Goal: Task Accomplishment & Management: Manage account settings

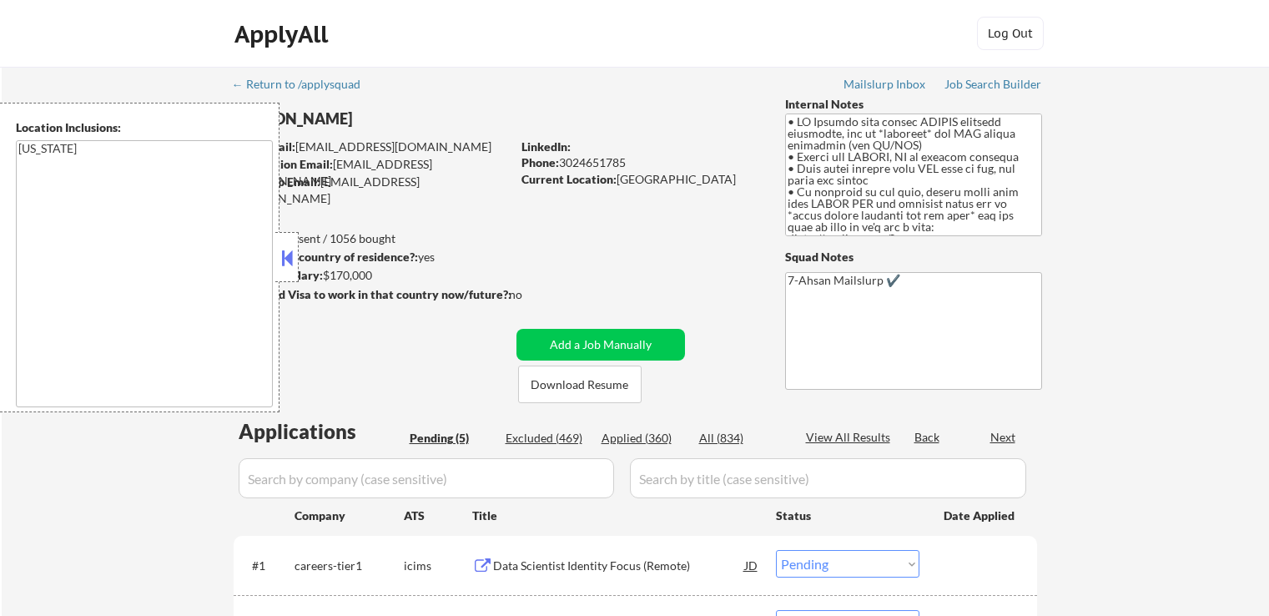
select select ""pending""
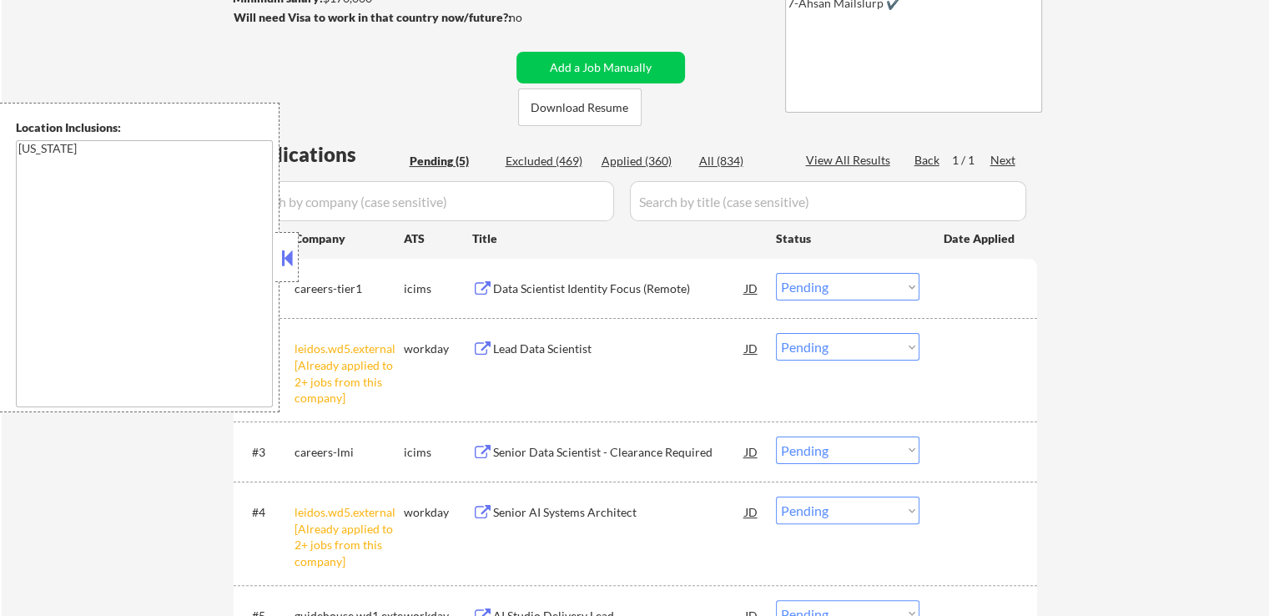
scroll to position [417, 0]
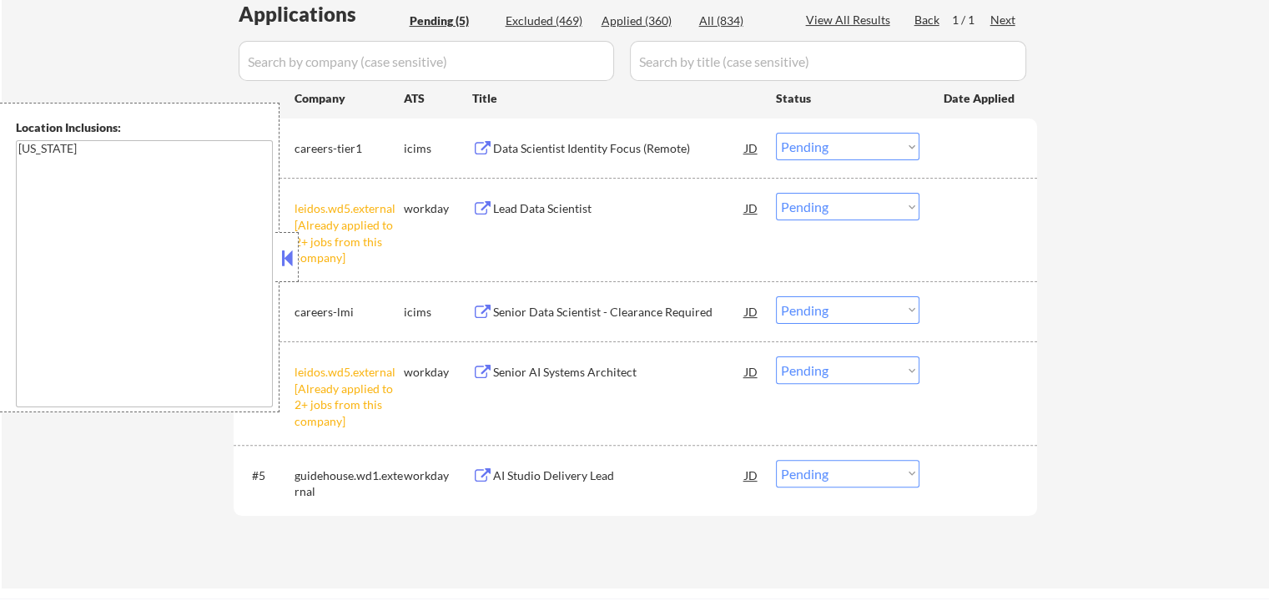
click at [811, 211] on select "Choose an option... Pending Applied Excluded (Questions) Excluded (Expired) Exc…" at bounding box center [847, 207] width 143 height 28
click at [776, 193] on select "Choose an option... Pending Applied Excluded (Questions) Excluded (Expired) Exc…" at bounding box center [847, 207] width 143 height 28
select select ""pending""
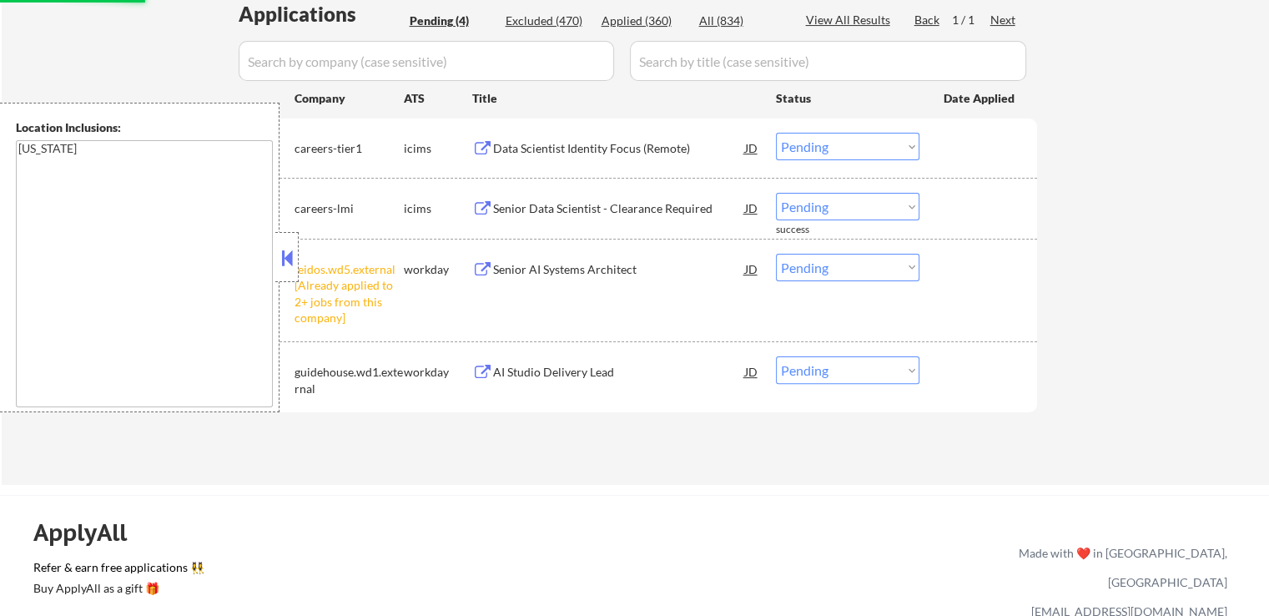
drag, startPoint x: 852, startPoint y: 263, endPoint x: 852, endPoint y: 279, distance: 15.8
click at [852, 263] on select "Choose an option... Pending Applied Excluded (Questions) Excluded (Expired) Exc…" at bounding box center [847, 268] width 143 height 28
click at [776, 254] on select "Choose an option... Pending Applied Excluded (Questions) Excluded (Expired) Exc…" at bounding box center [847, 268] width 143 height 28
click at [852, 484] on div "← Return to /applysquad Mailslurp Inbox Job Search Builder [PERSON_NAME] User E…" at bounding box center [635, 67] width 1267 height 835
select select ""pending""
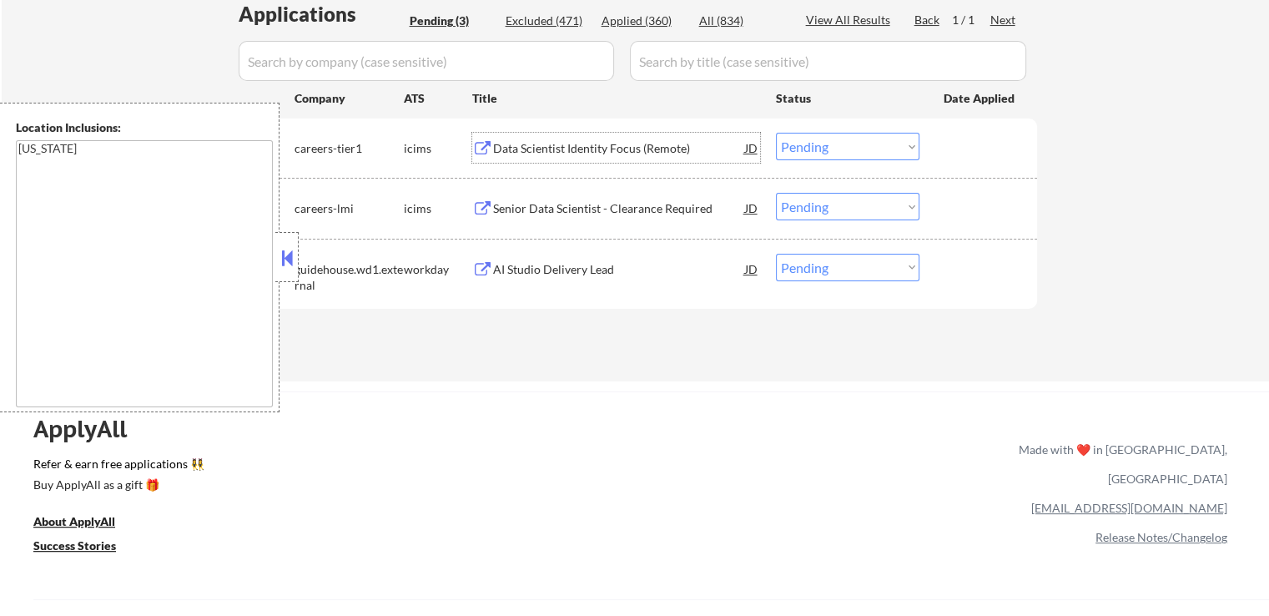
click at [648, 140] on div "Data Scientist Identity Focus (Remote)" at bounding box center [619, 148] width 252 height 17
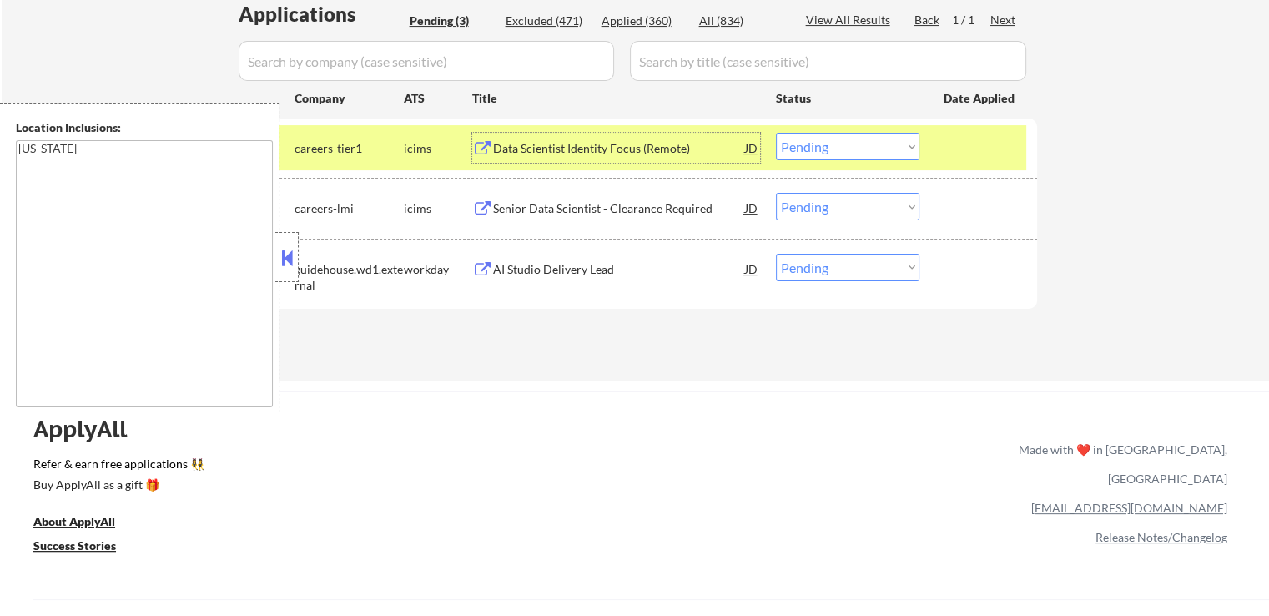
click at [676, 208] on div "Senior Data Scientist - Clearance Required" at bounding box center [619, 208] width 252 height 17
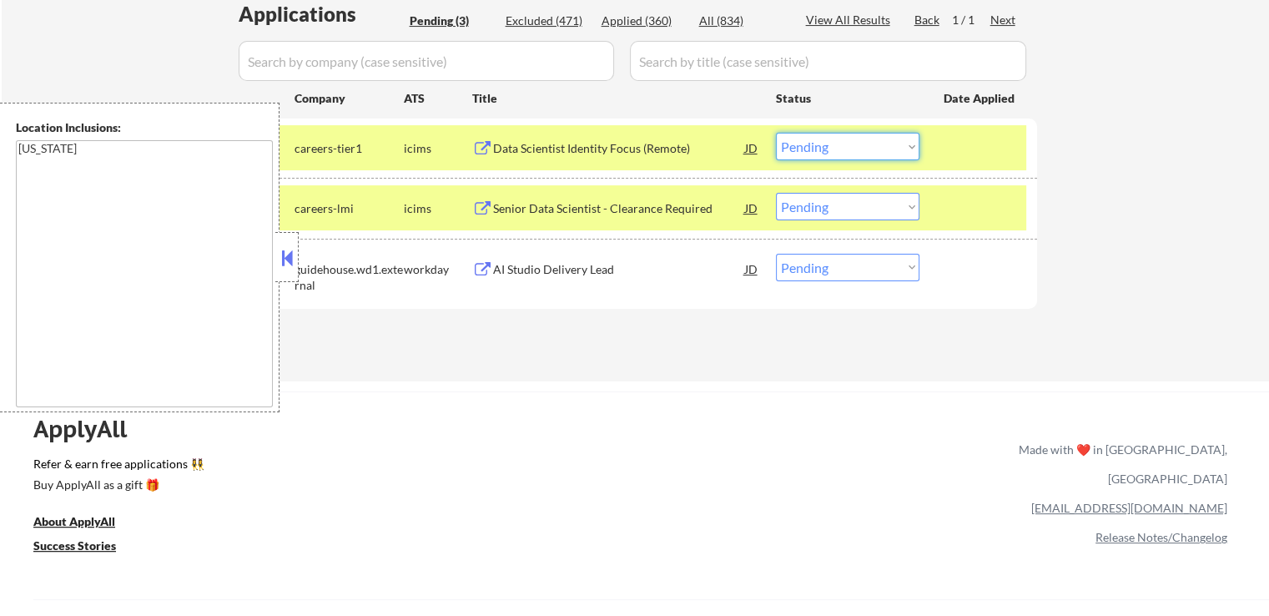
click at [796, 142] on select "Choose an option... Pending Applied Excluded (Questions) Excluded (Expired) Exc…" at bounding box center [847, 147] width 143 height 28
click at [776, 133] on select "Choose an option... Pending Applied Excluded (Questions) Excluded (Expired) Exc…" at bounding box center [847, 147] width 143 height 28
click at [614, 274] on div "AI Studio Delivery Lead" at bounding box center [619, 269] width 252 height 17
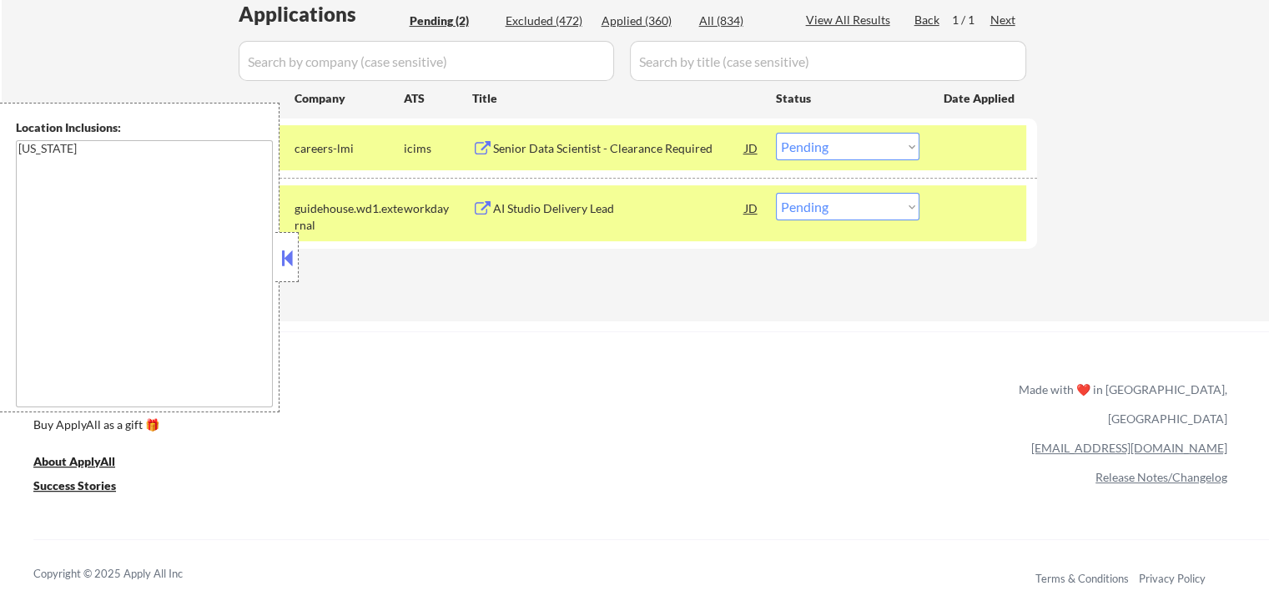
click at [847, 152] on select "Choose an option... Pending Applied Excluded (Questions) Excluded (Expired) Exc…" at bounding box center [847, 147] width 143 height 28
click at [776, 133] on select "Choose an option... Pending Applied Excluded (Questions) Excluded (Expired) Exc…" at bounding box center [847, 147] width 143 height 28
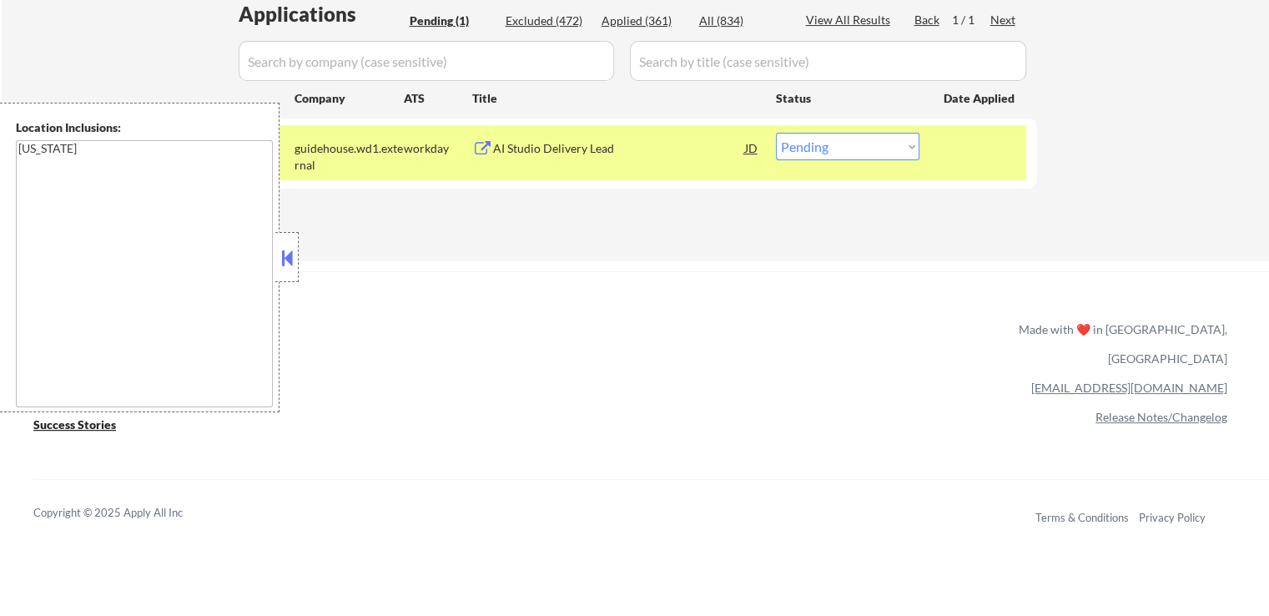
drag, startPoint x: 821, startPoint y: 145, endPoint x: 820, endPoint y: 155, distance: 10.0
click at [821, 146] on select "Choose an option... Pending Applied Excluded (Questions) Excluded (Expired) Exc…" at bounding box center [847, 147] width 143 height 28
select select ""applied""
click at [776, 133] on select "Choose an option... Pending Applied Excluded (Questions) Excluded (Expired) Exc…" at bounding box center [847, 147] width 143 height 28
click at [789, 283] on div "ApplyAll Refer & earn free applications 👯‍♀️ Buy ApplyAll as a gift 🎁 About App…" at bounding box center [634, 415] width 1269 height 264
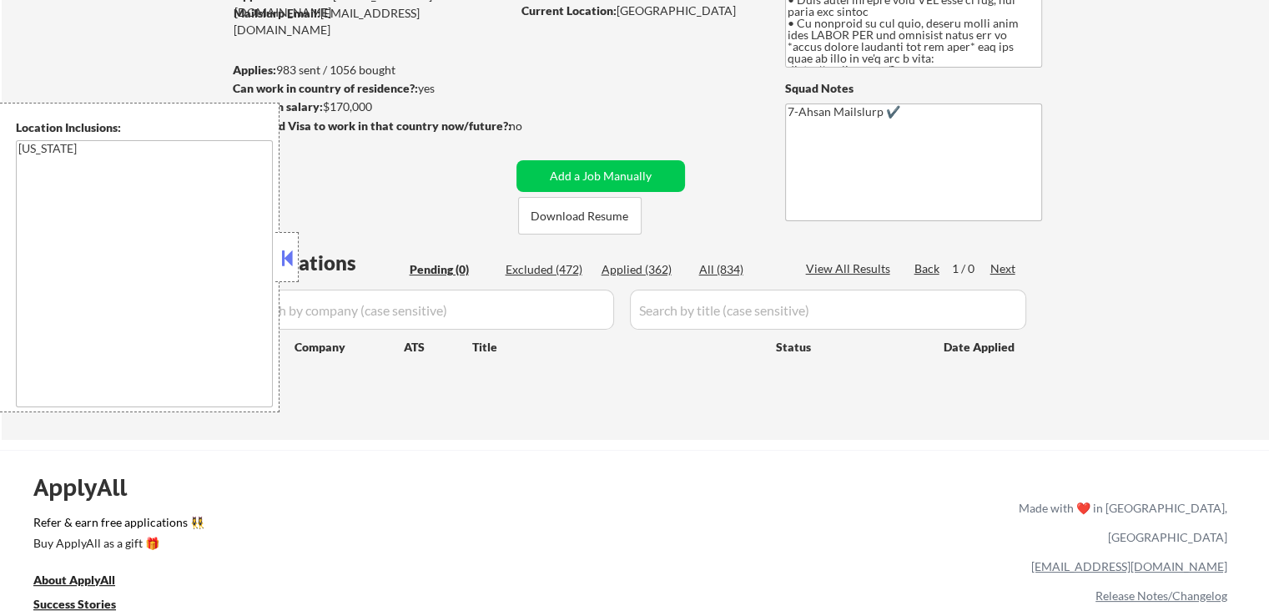
scroll to position [167, 0]
click at [721, 273] on div "All (834)" at bounding box center [740, 271] width 83 height 17
click at [287, 254] on button at bounding box center [287, 257] width 18 height 25
select select ""applied""
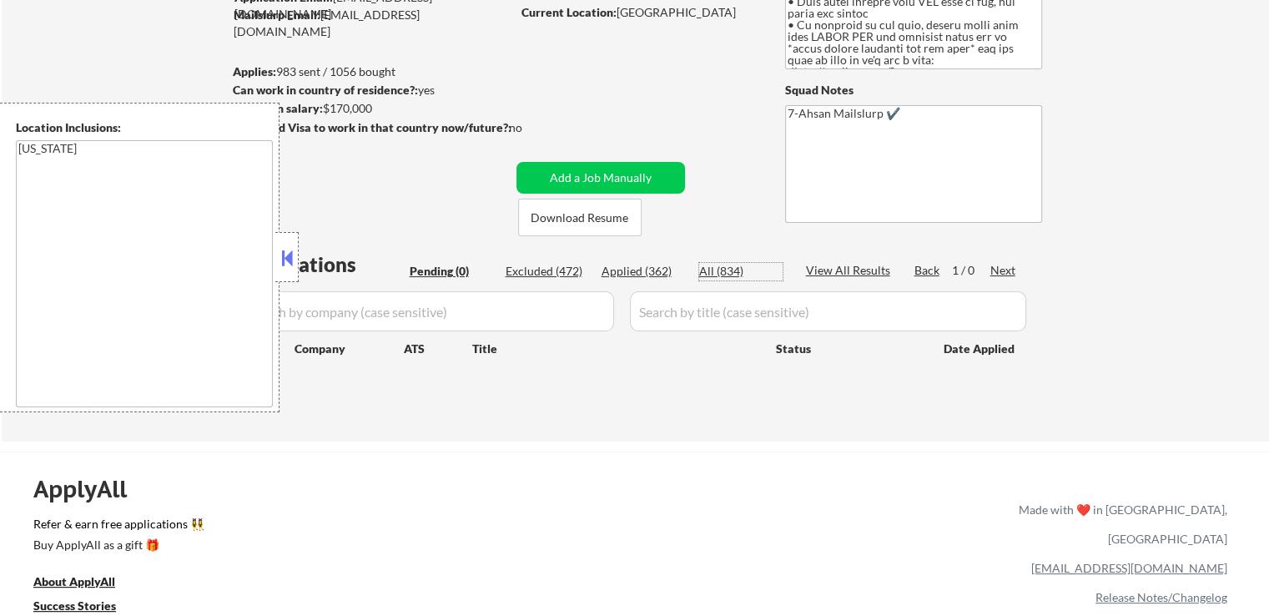
select select ""applied""
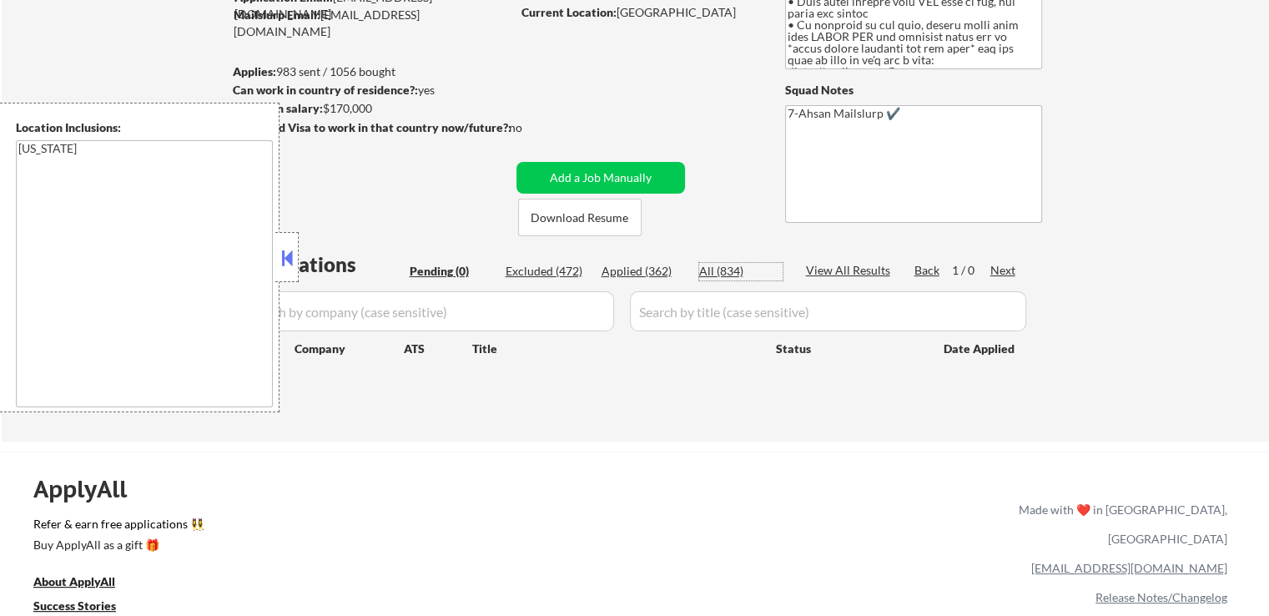
select select ""applied""
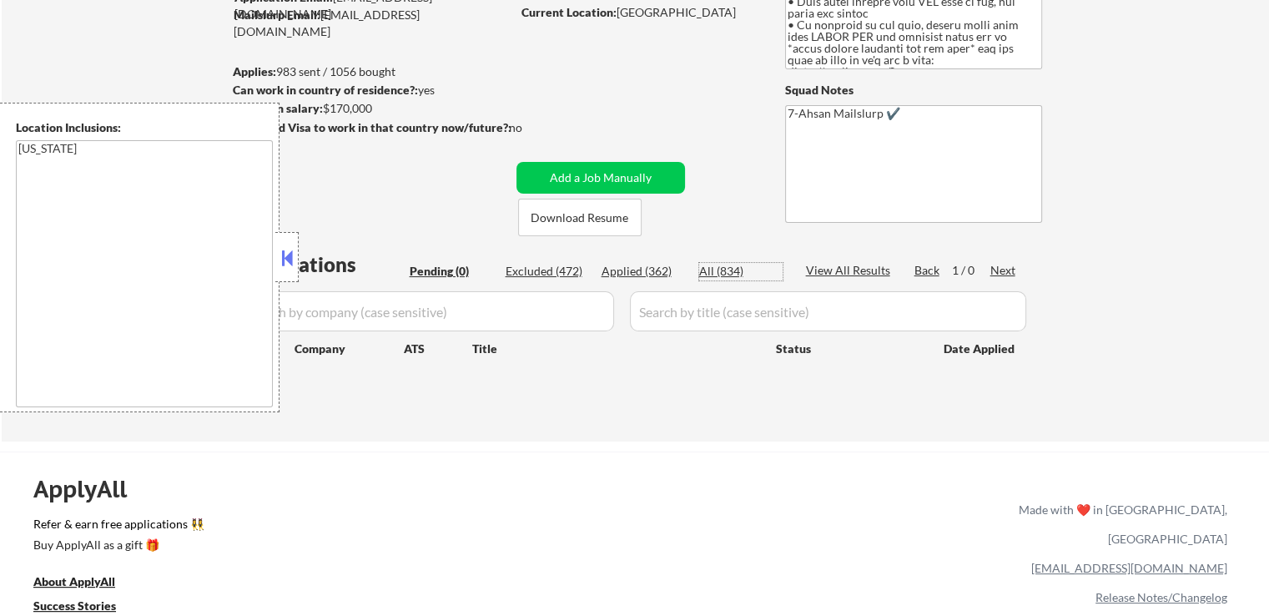
select select ""applied""
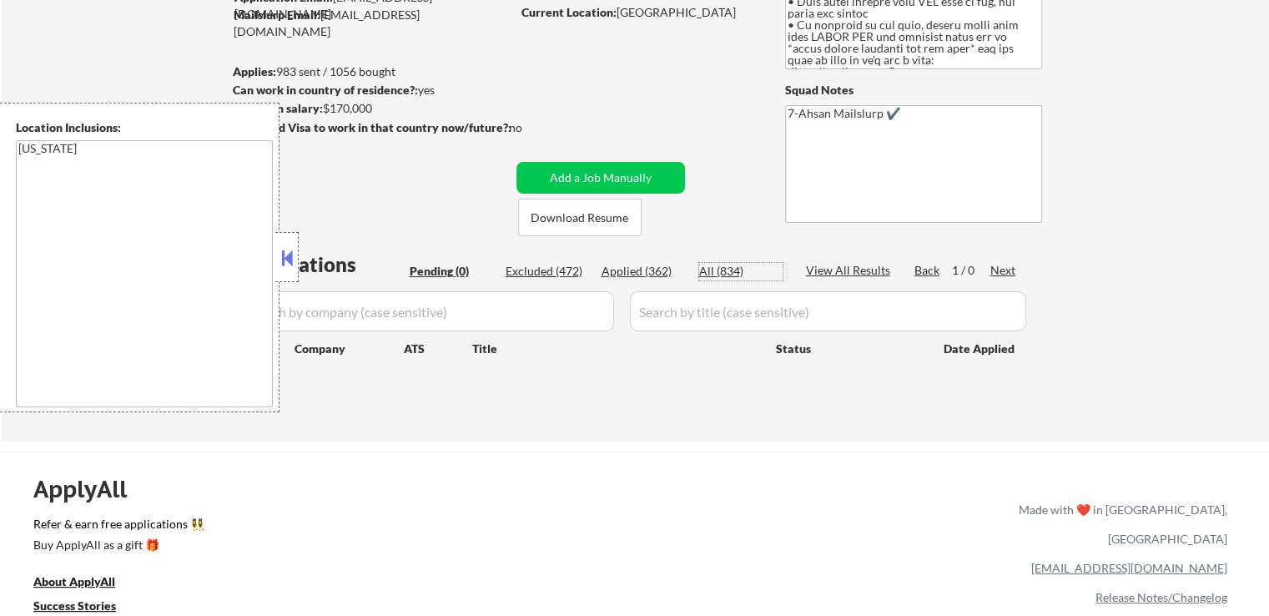
select select ""applied""
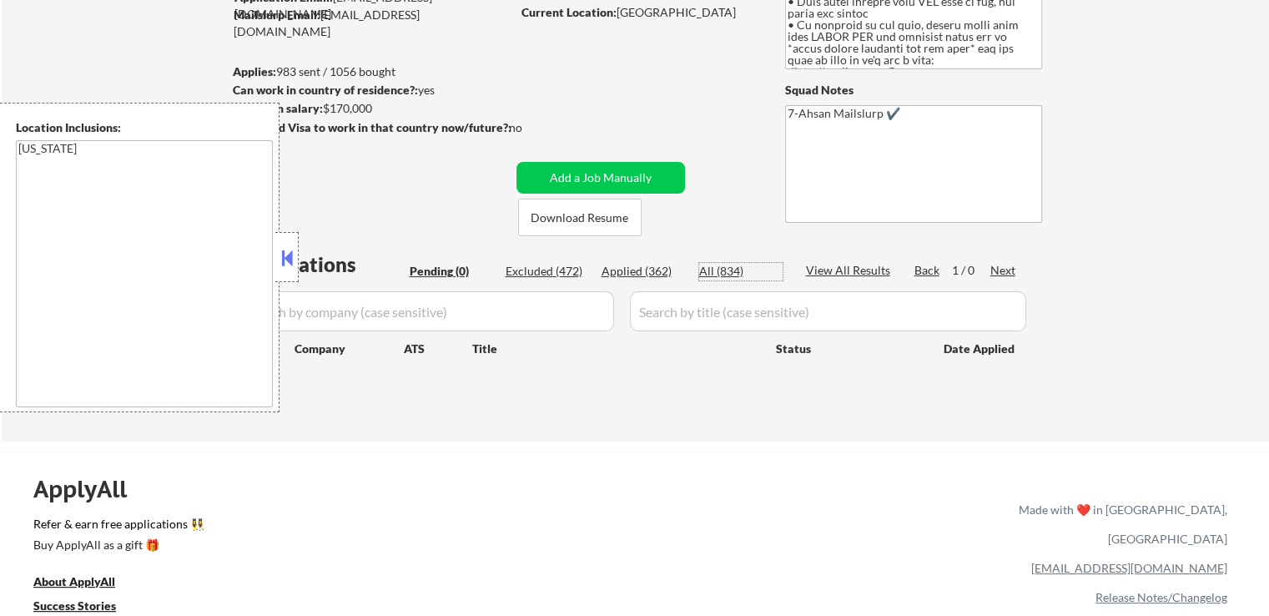
select select ""applied""
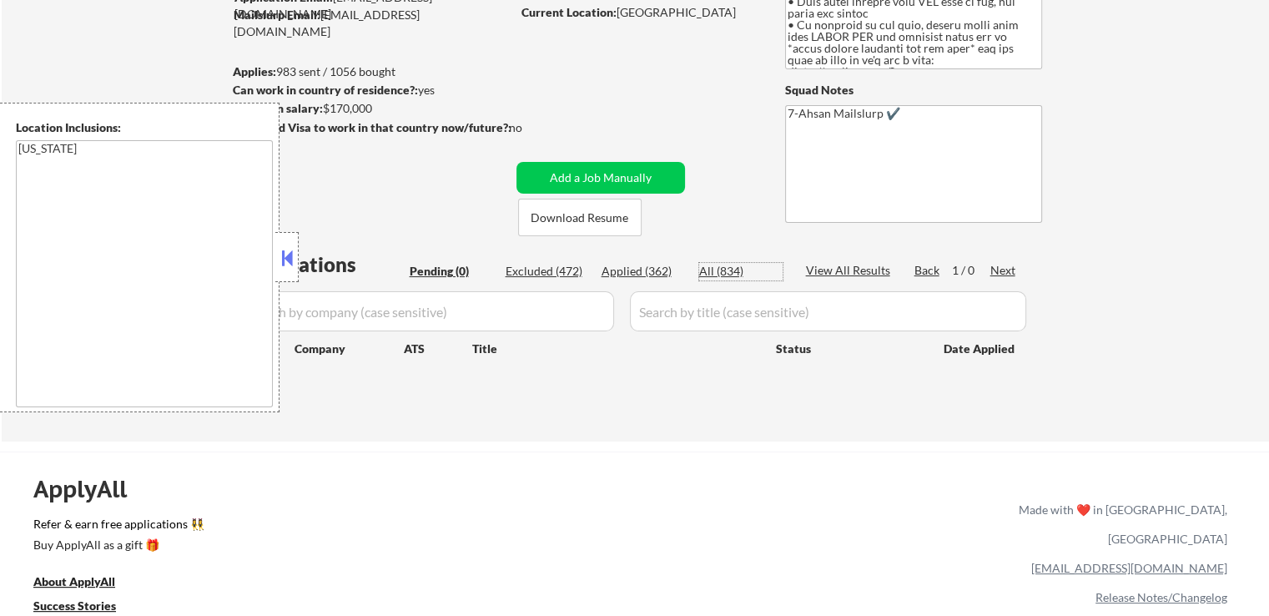
select select ""applied""
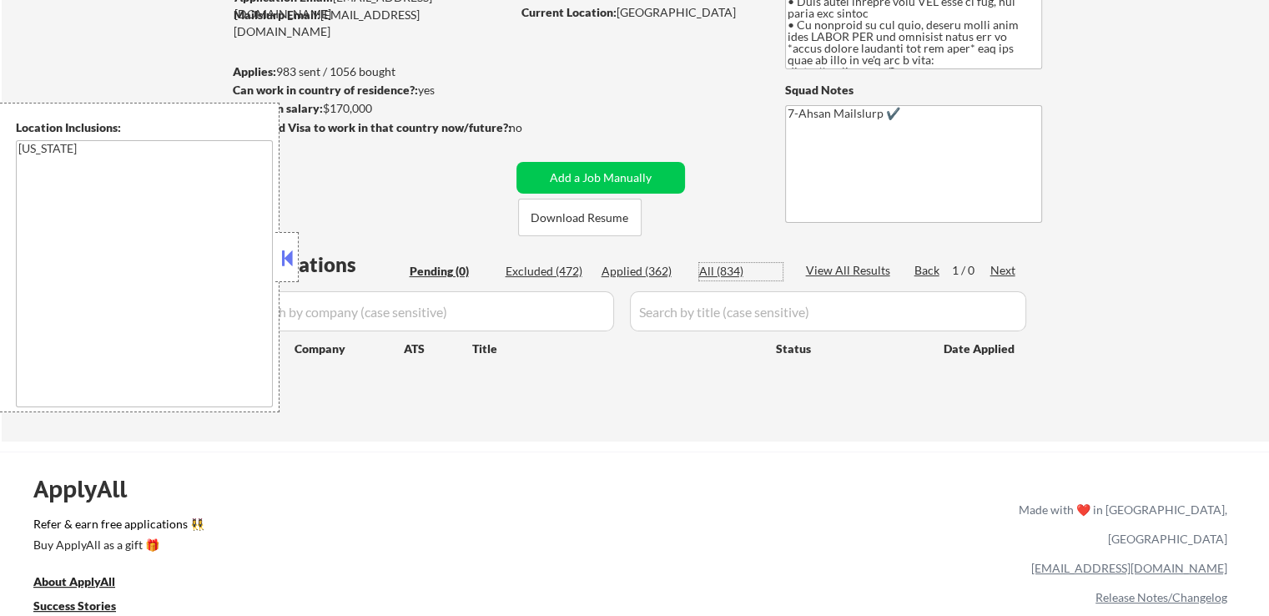
select select ""applied""
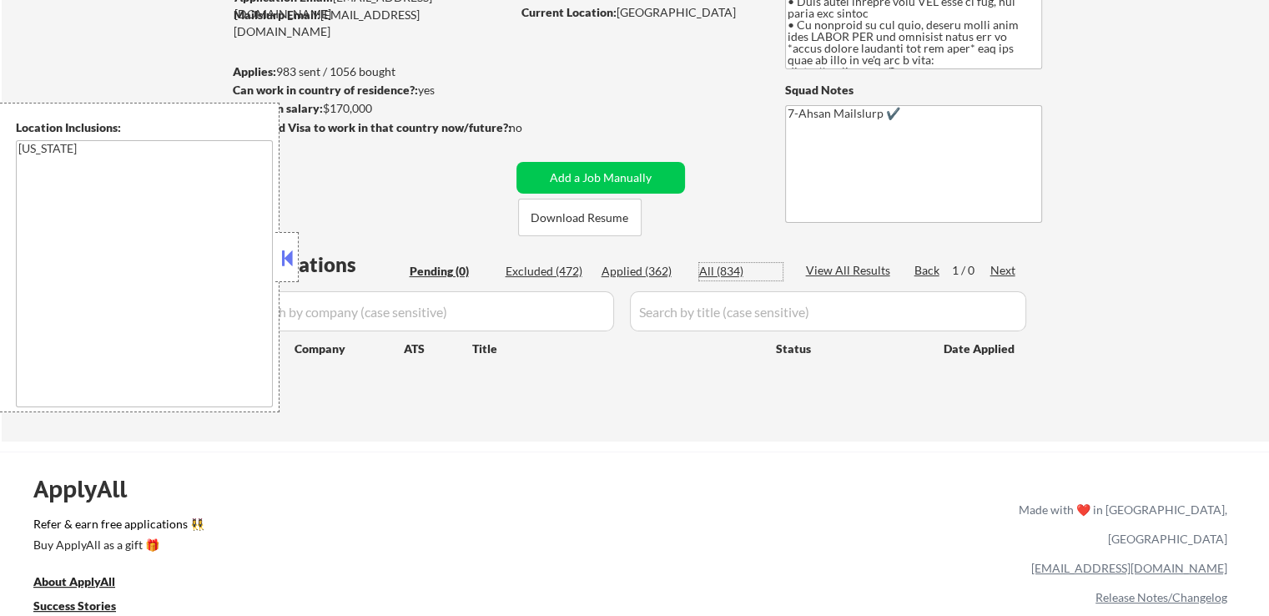
select select ""applied""
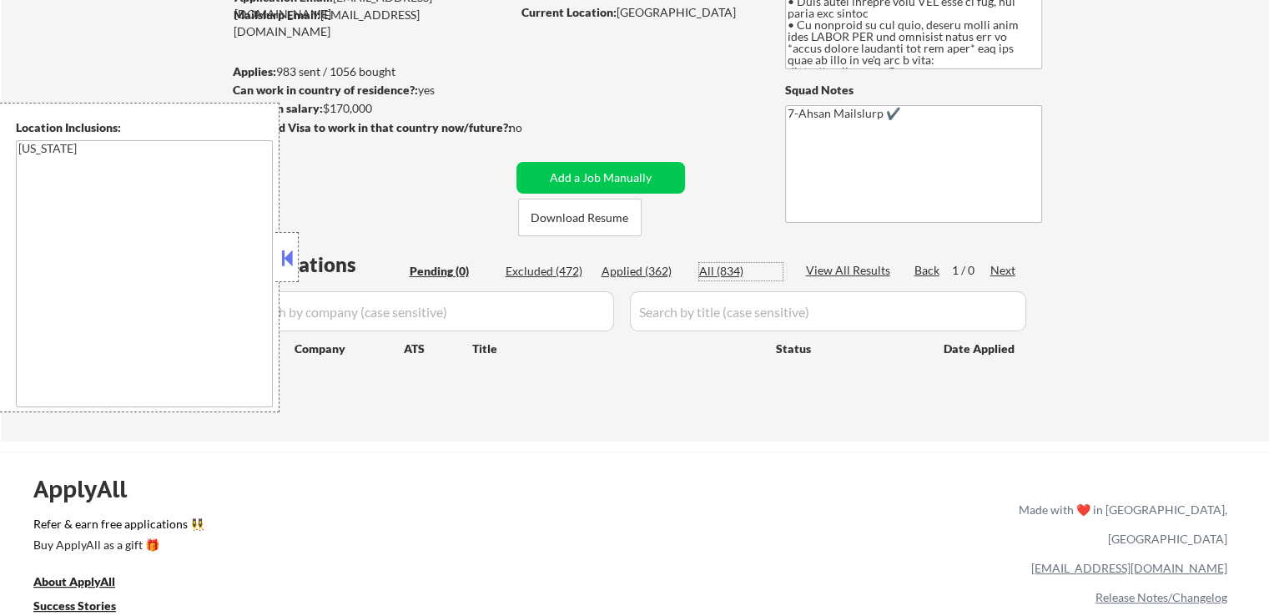
select select ""applied""
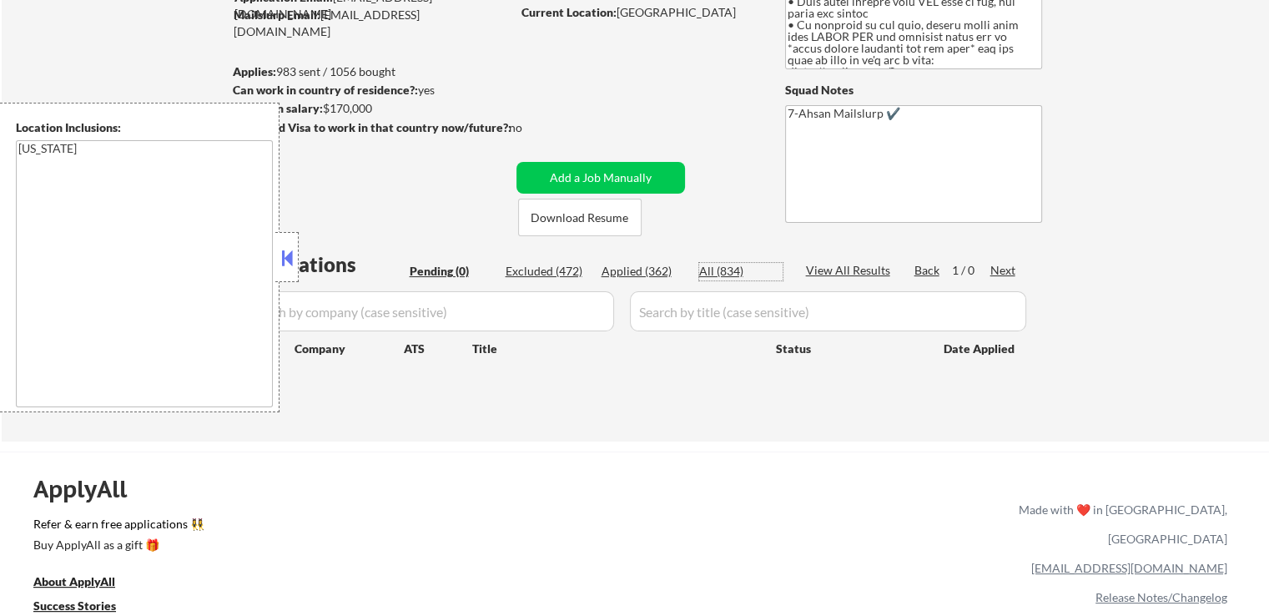
select select ""applied""
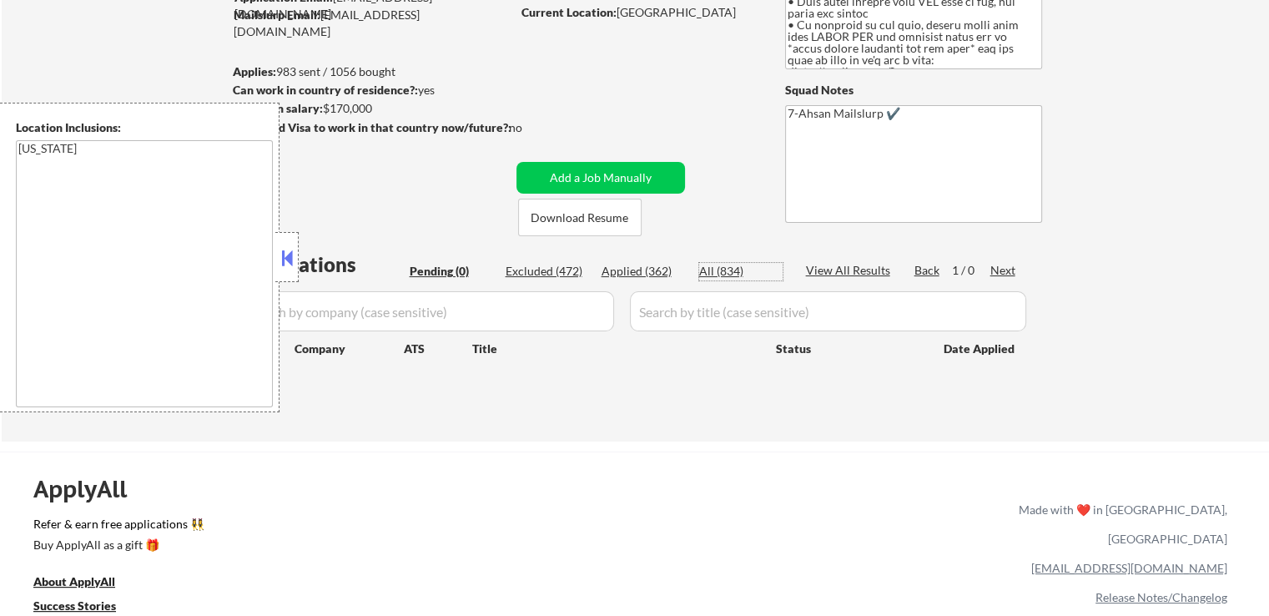
select select ""applied""
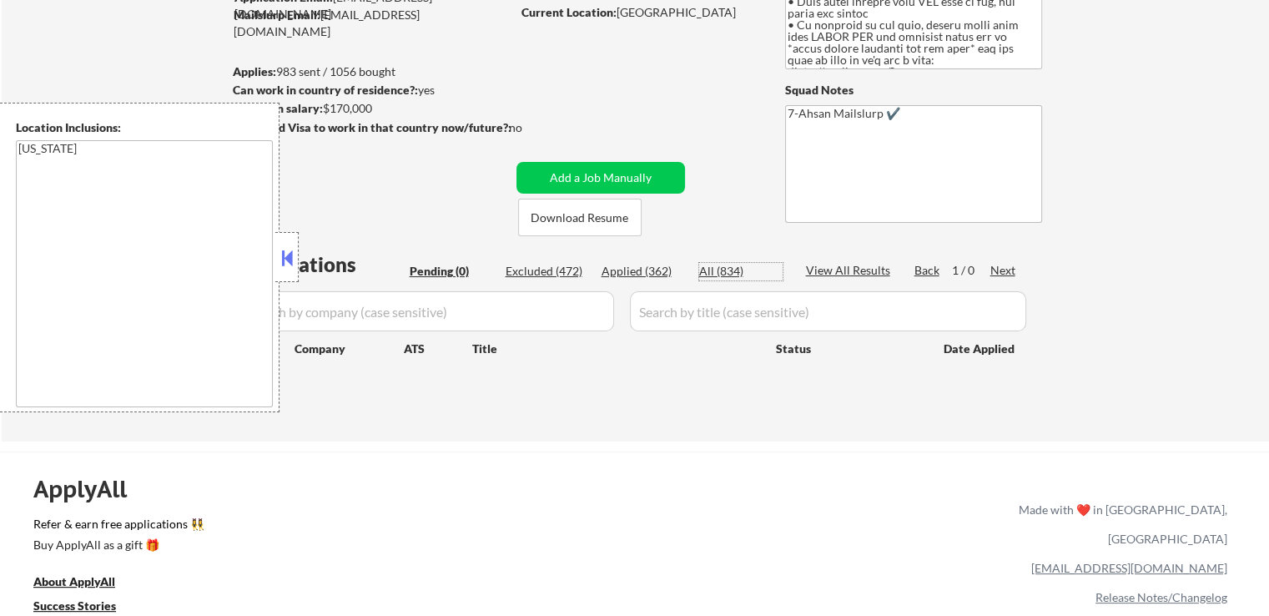
select select ""applied""
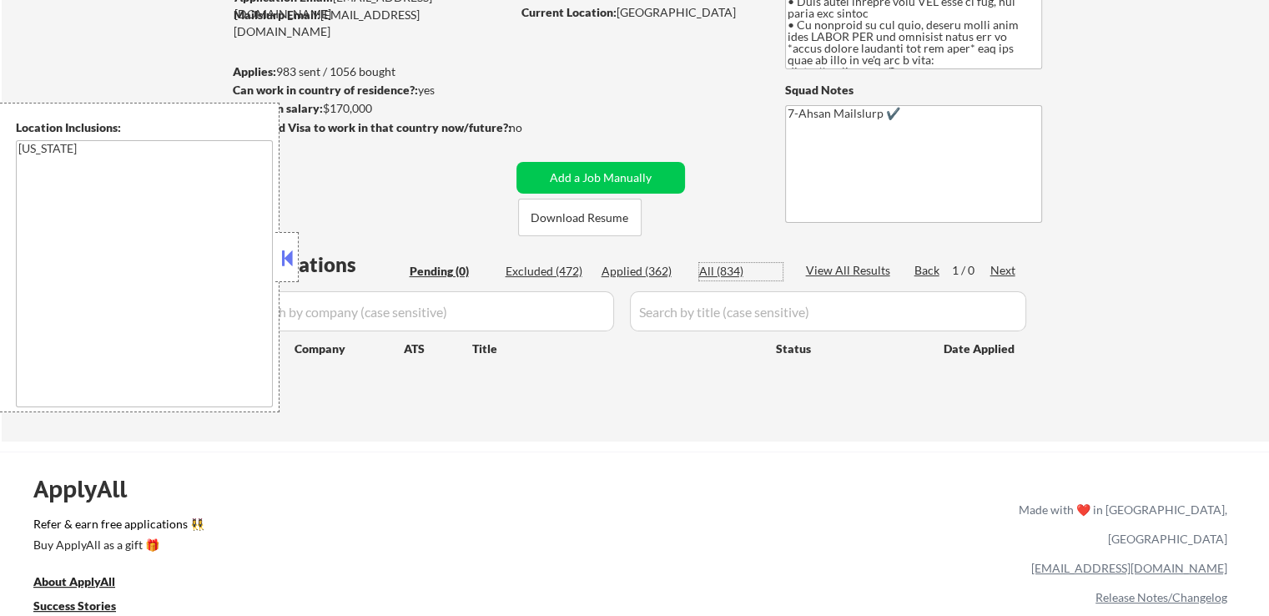
select select ""applied""
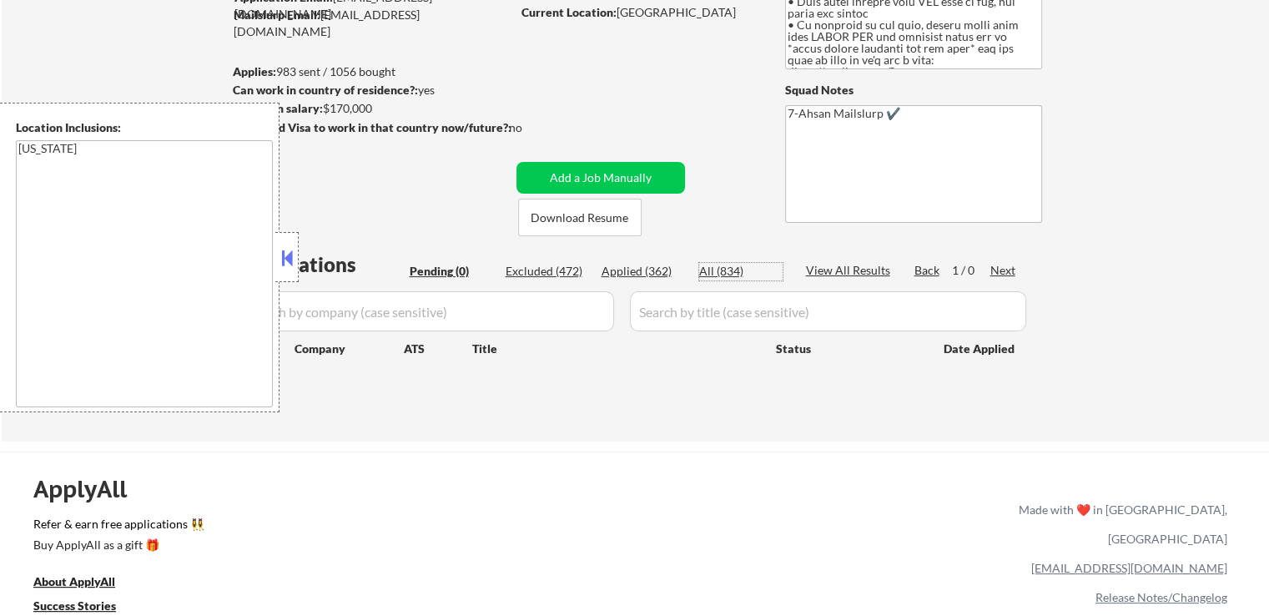
select select ""applied""
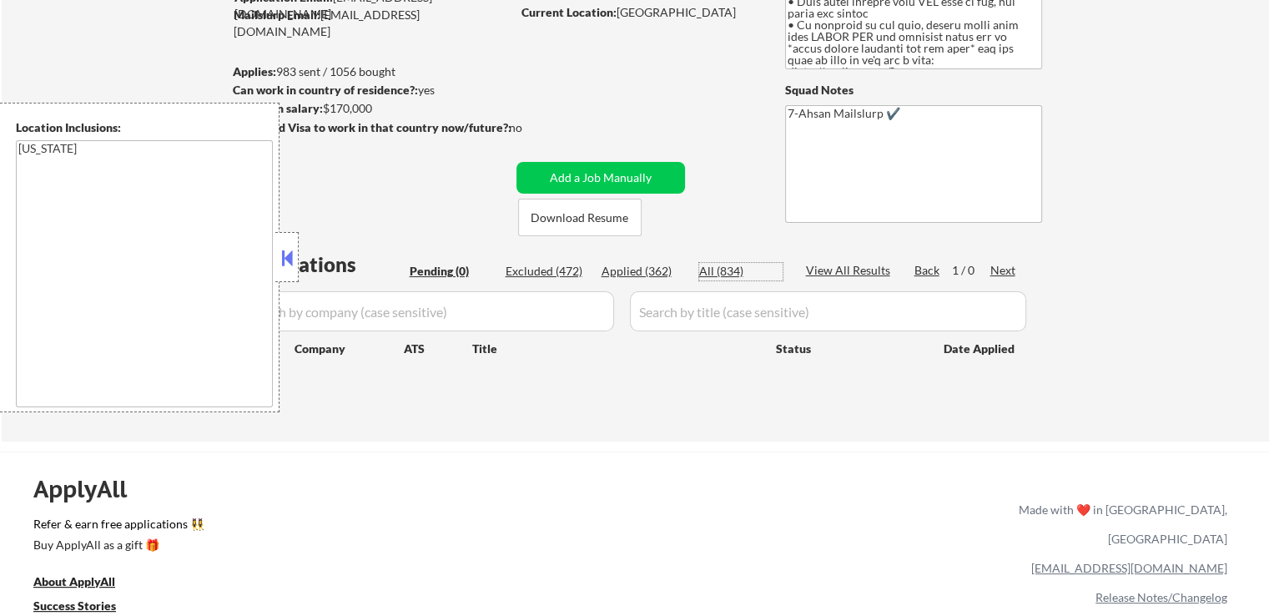
select select ""applied""
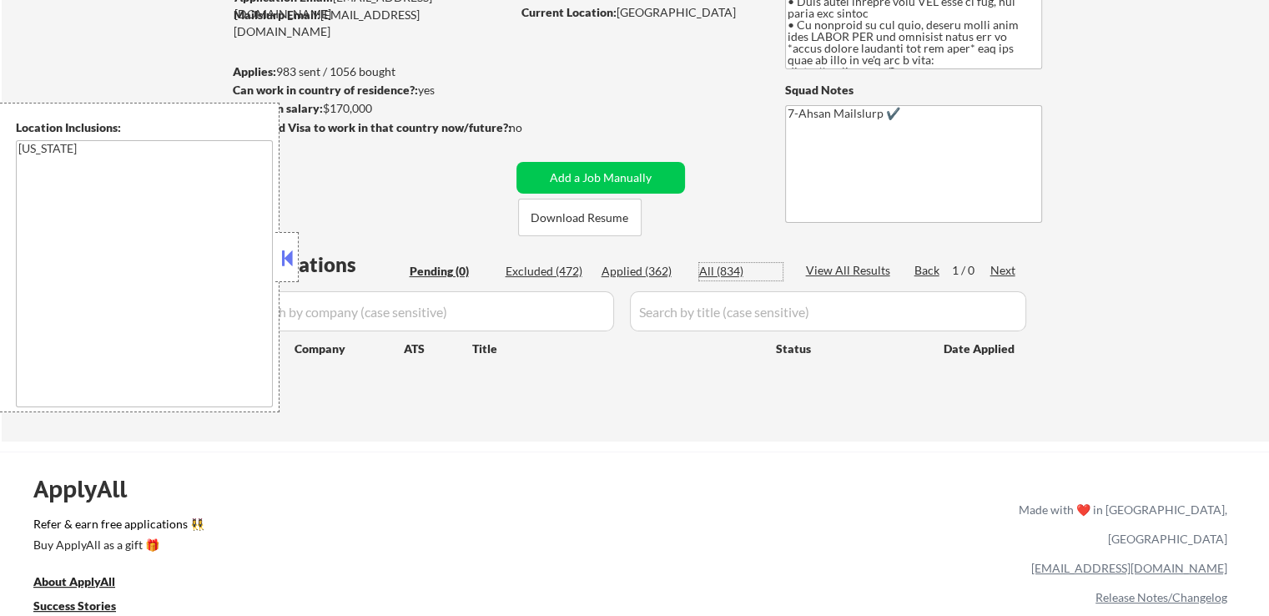
select select ""applied""
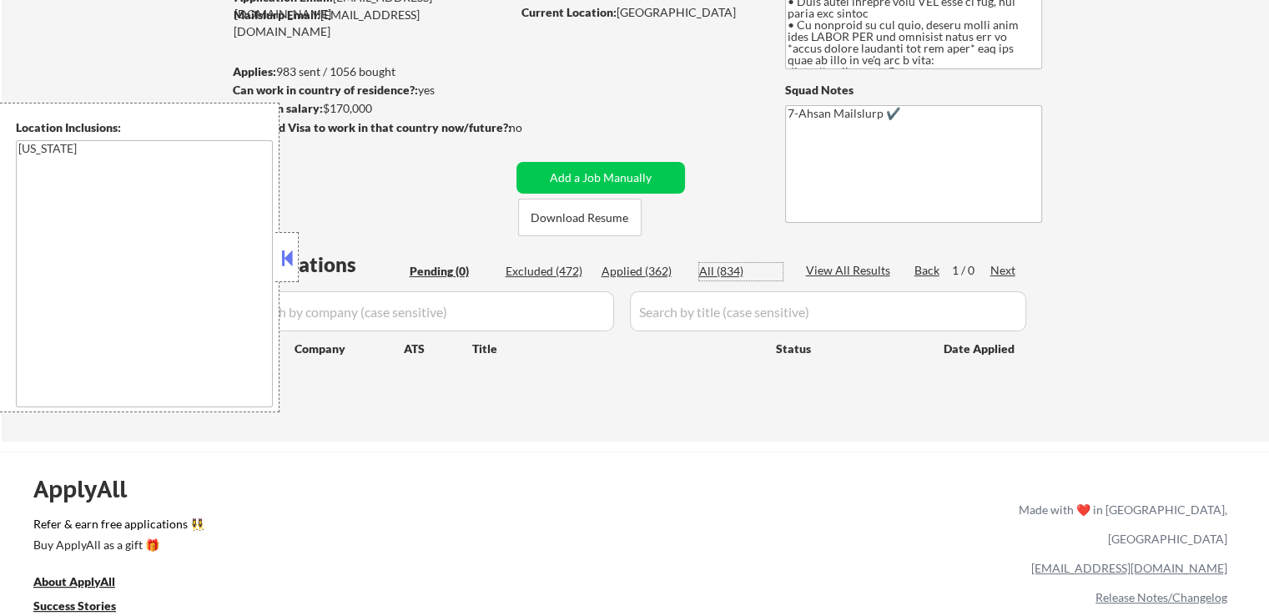
select select ""applied""
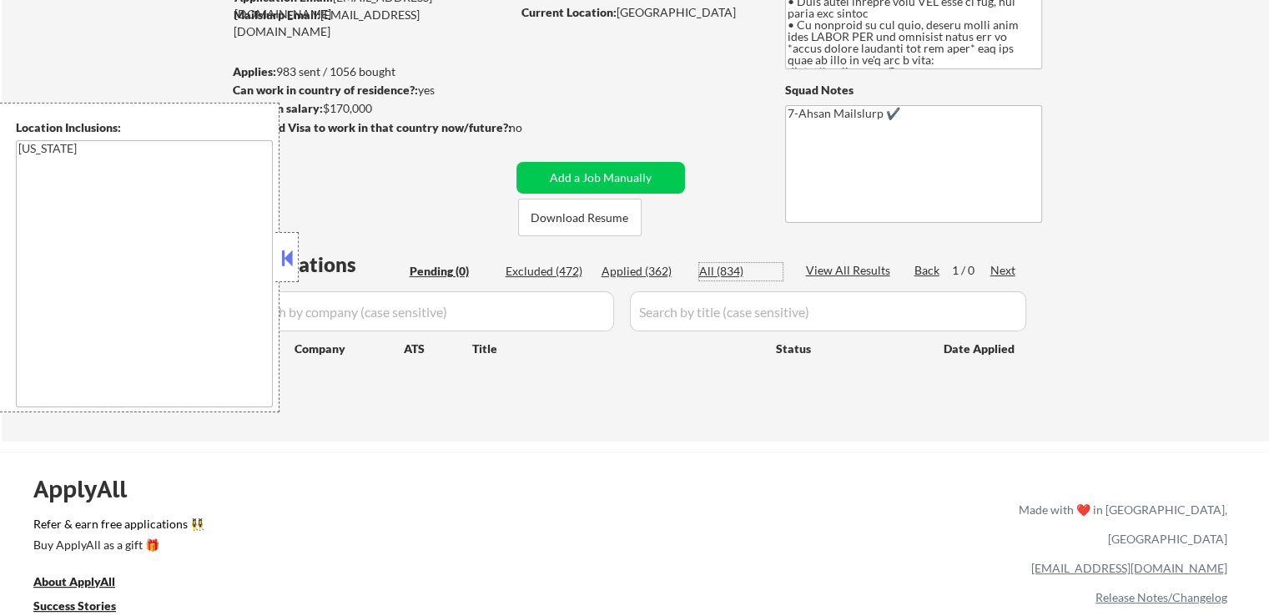
select select ""applied""
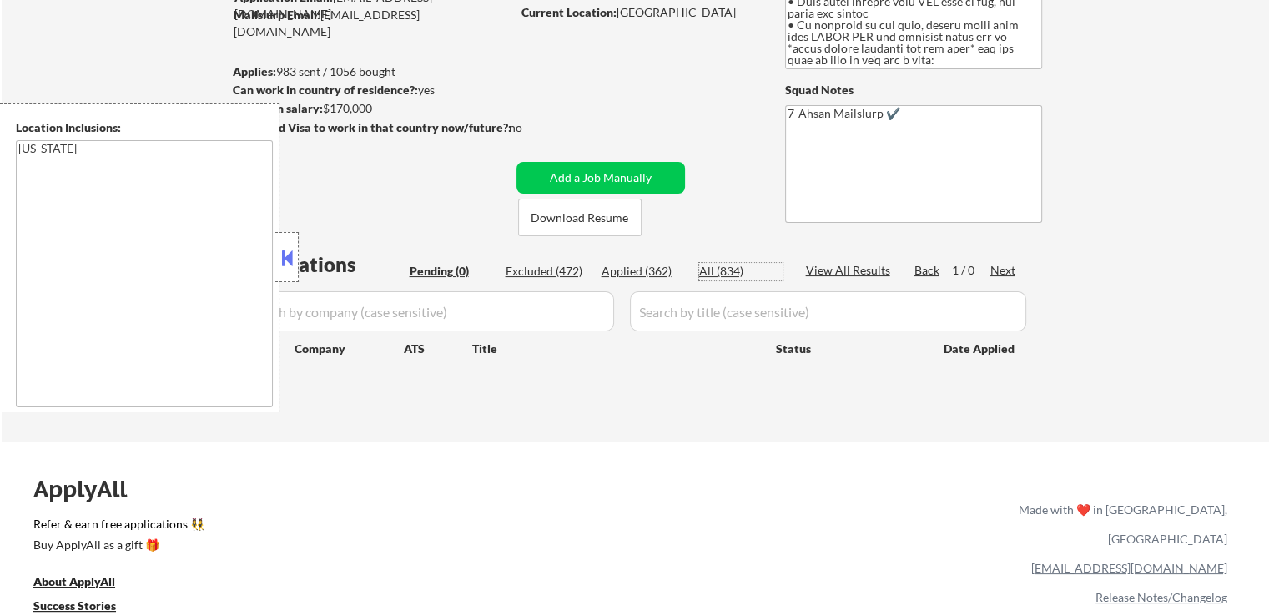
select select ""applied""
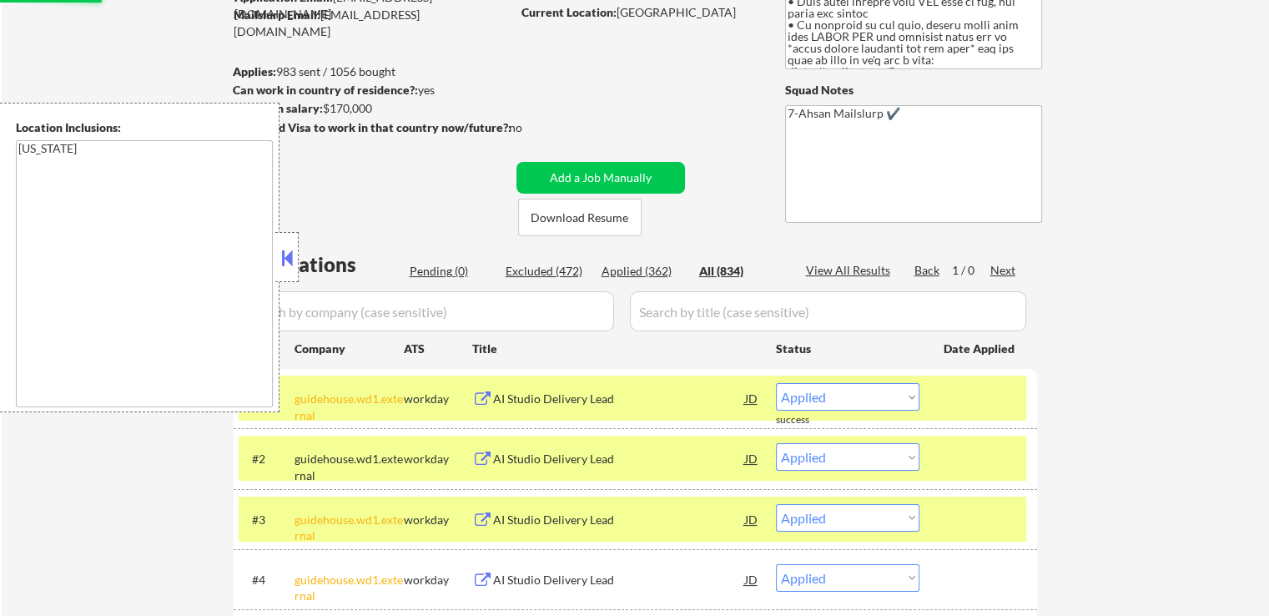
scroll to position [334, 0]
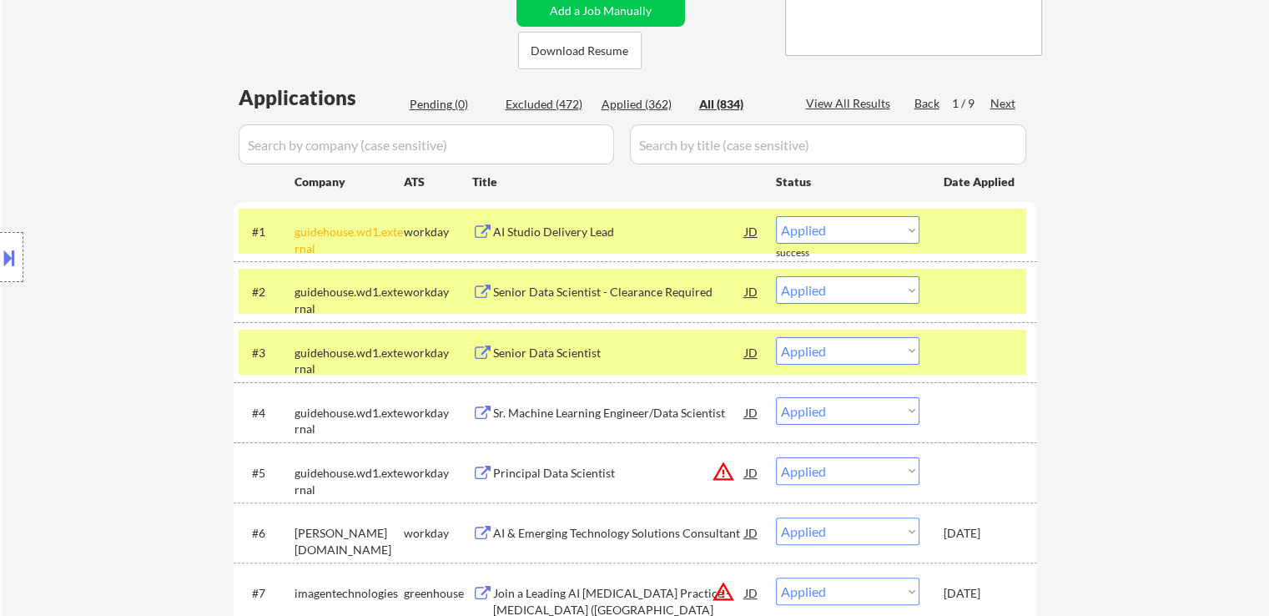
click at [380, 149] on input "input" at bounding box center [426, 144] width 375 height 40
paste input "leidos"
type input "leidos"
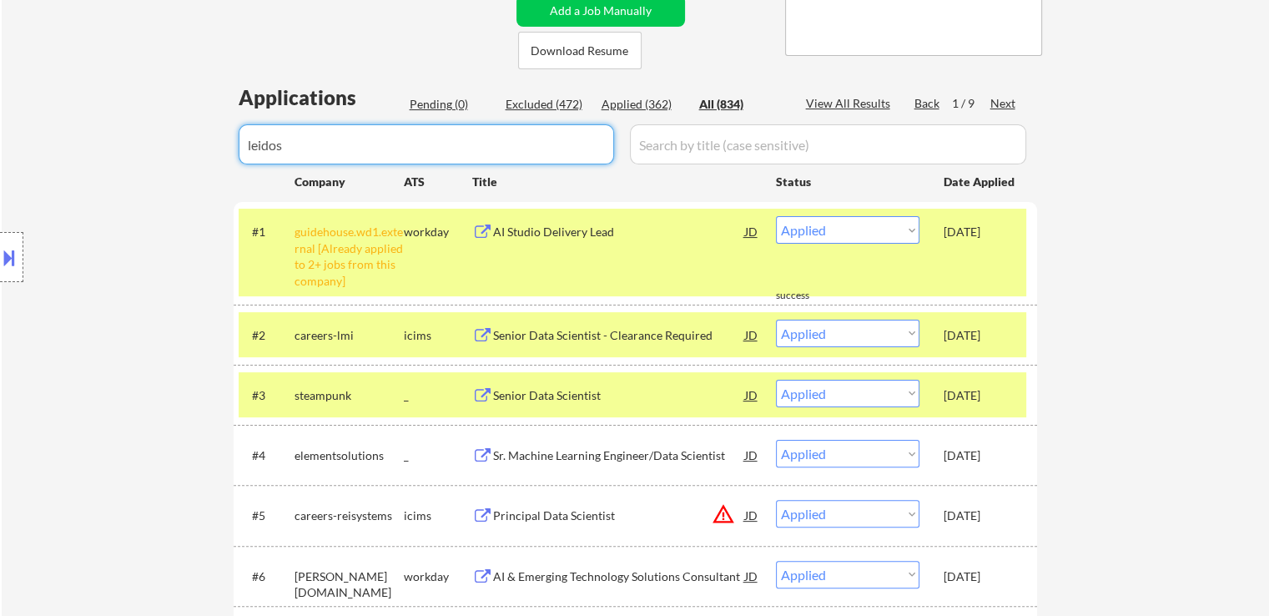
select select ""excluded""
select select ""excluded__other_""
select select ""excluded__expired_""
select select ""excluded__other_""
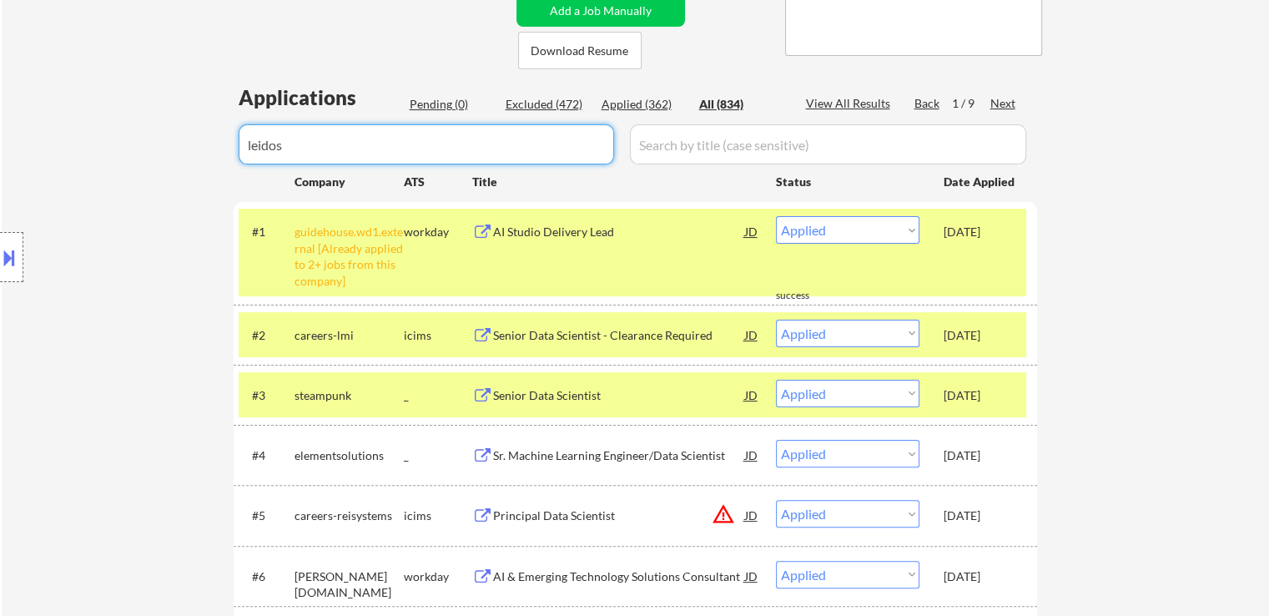
select select ""excluded__other_""
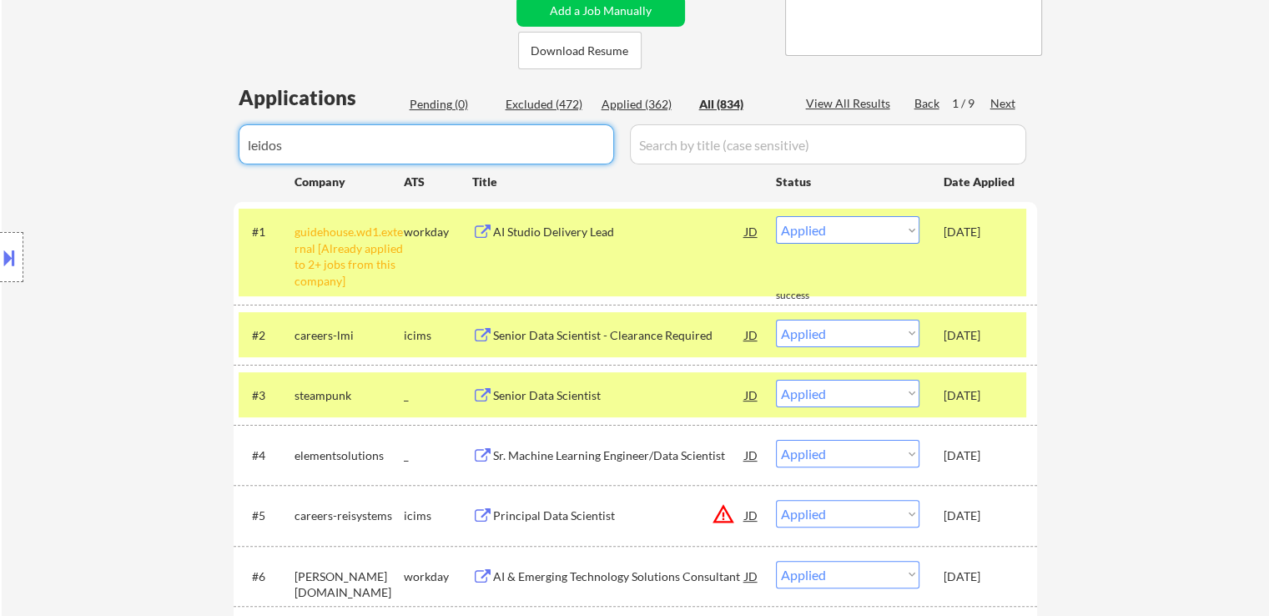
select select ""excluded__other_""
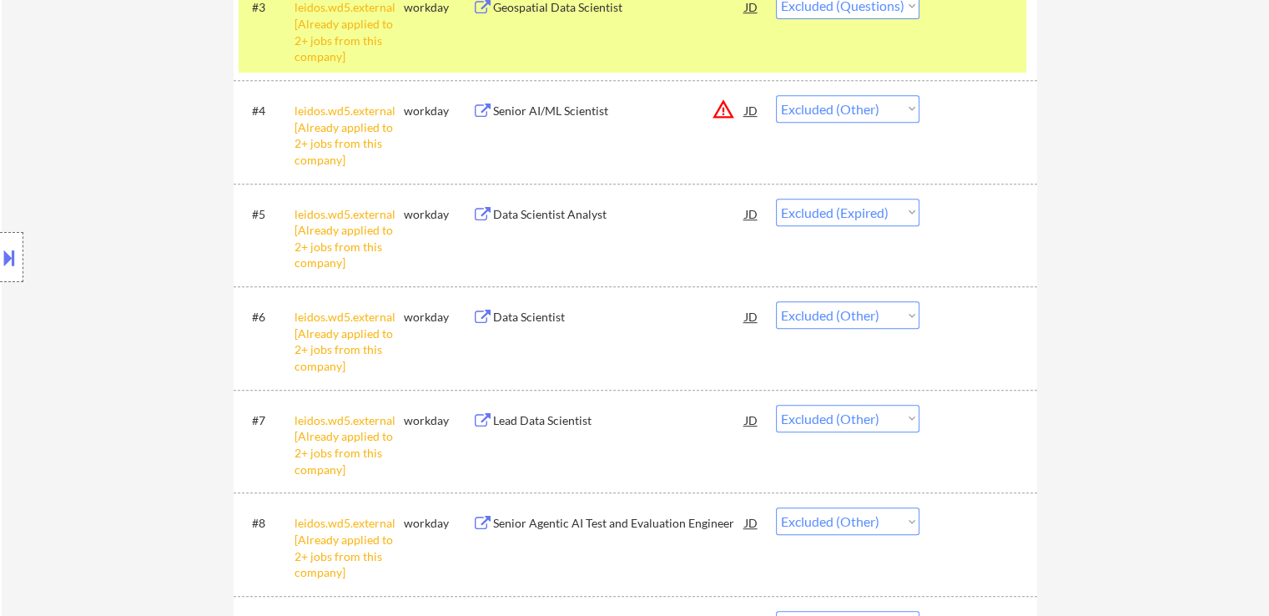
scroll to position [917, 0]
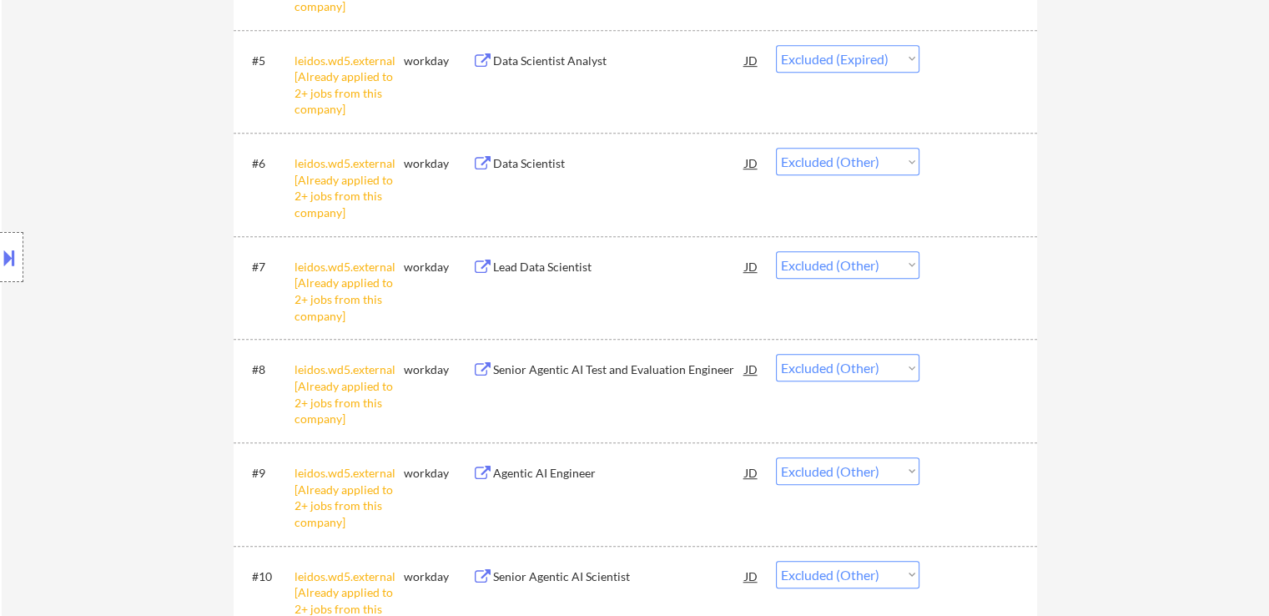
type input "leidos"
